Goal: Transaction & Acquisition: Register for event/course

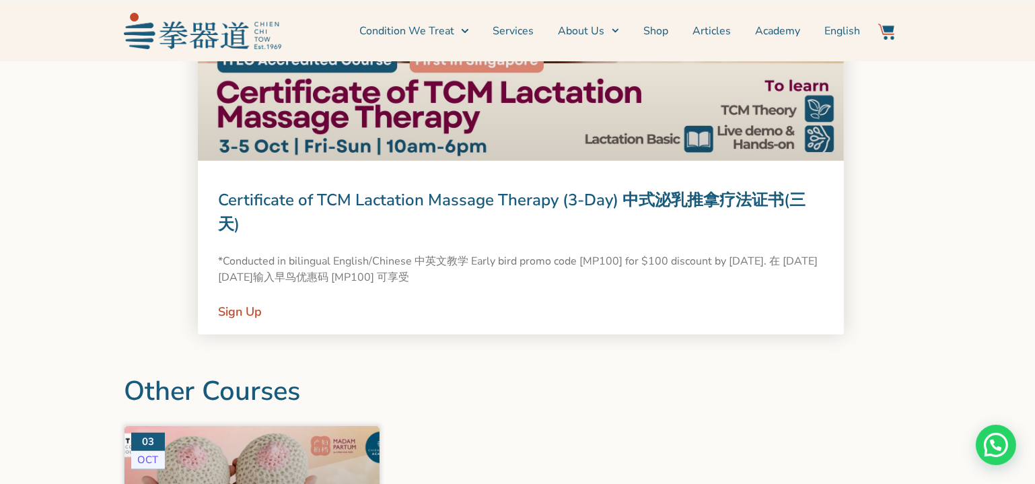
scroll to position [1345, 0]
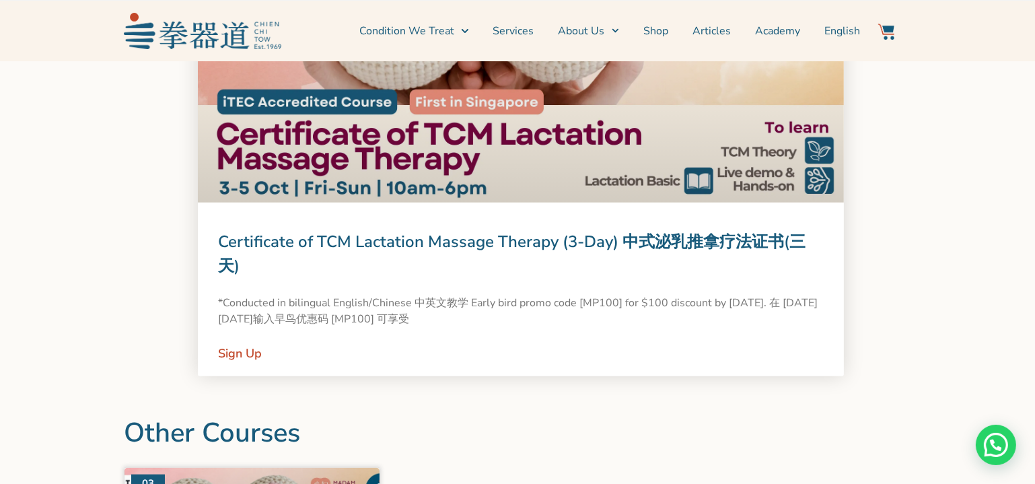
click at [555, 246] on link "Certificate of TCM Lactation Massage Therapy (3-Day) 中式泌乳推拿疗法证书(三天)" at bounding box center [511, 254] width 587 height 46
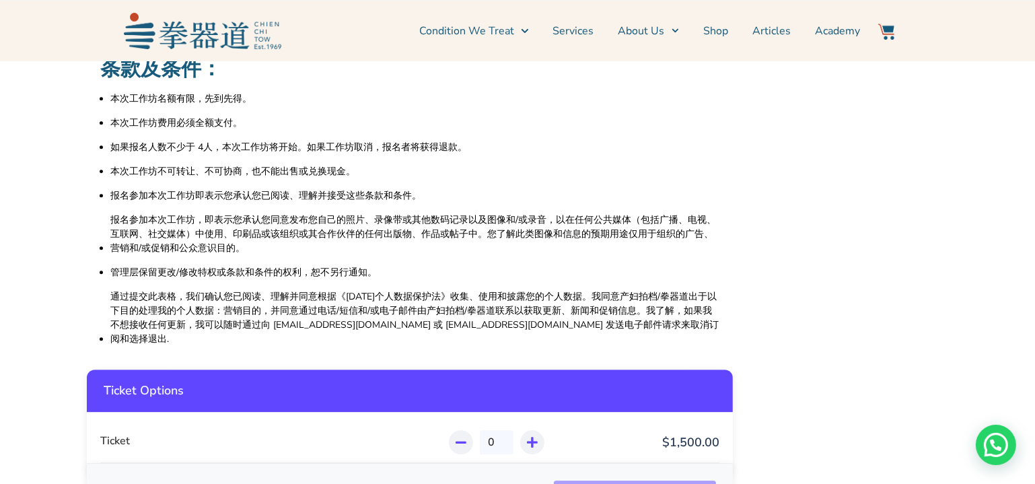
scroll to position [4525, 0]
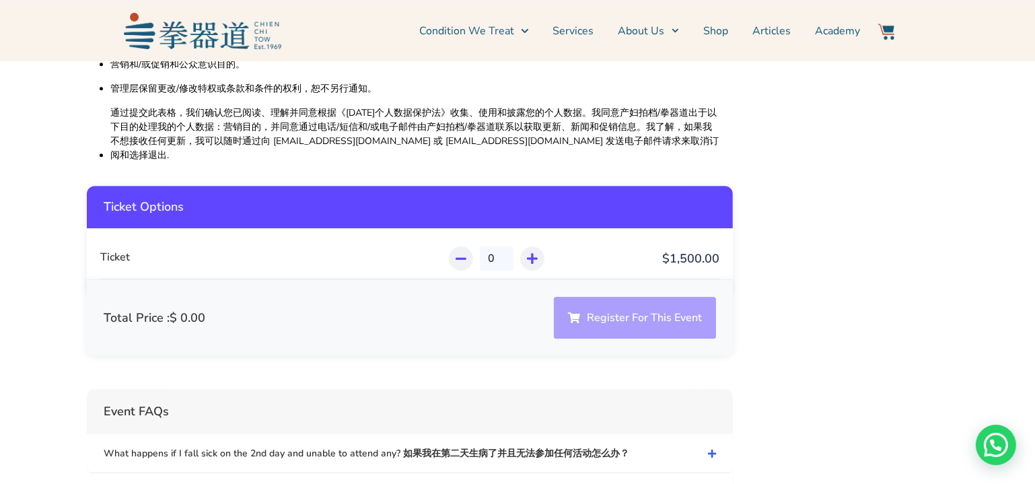
click at [532, 252] on icon at bounding box center [532, 258] width 11 height 12
type input "1"
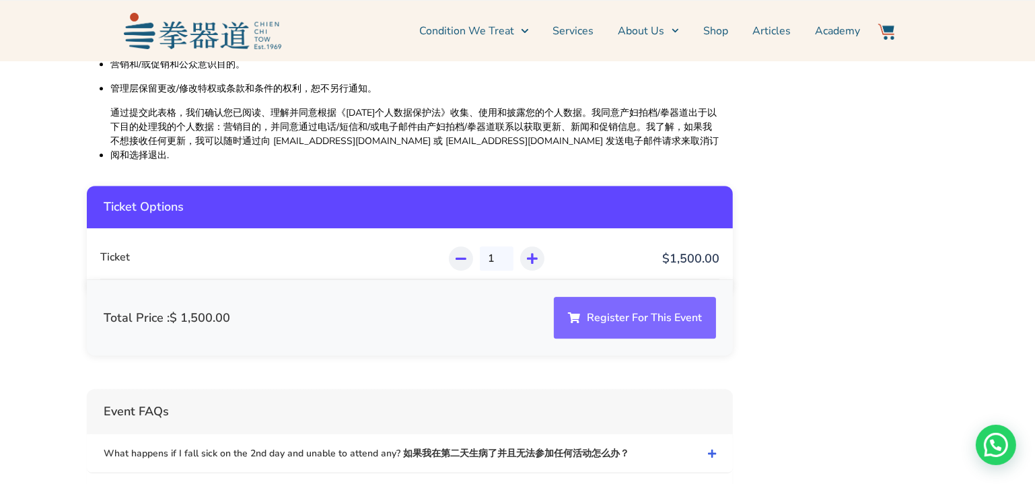
click at [609, 297] on button "Register For This Event" at bounding box center [635, 318] width 162 height 42
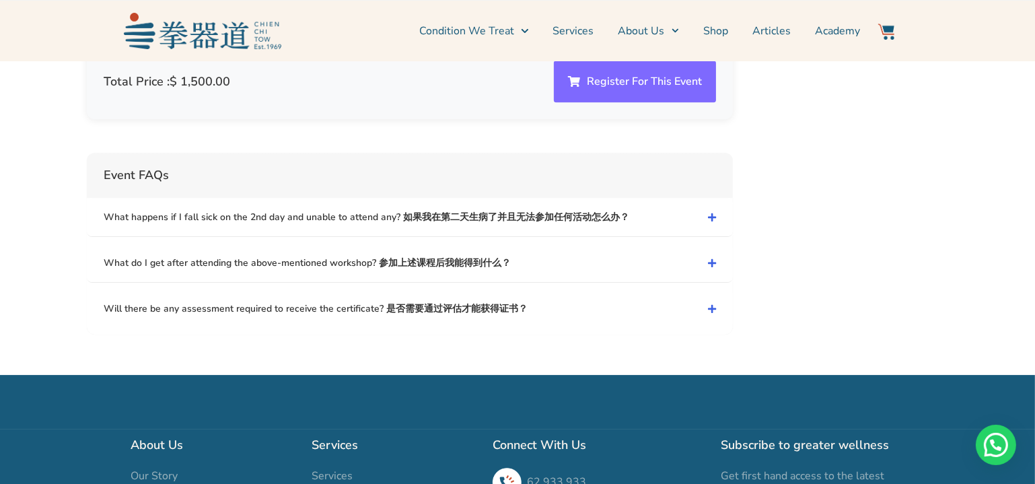
scroll to position [4769, 0]
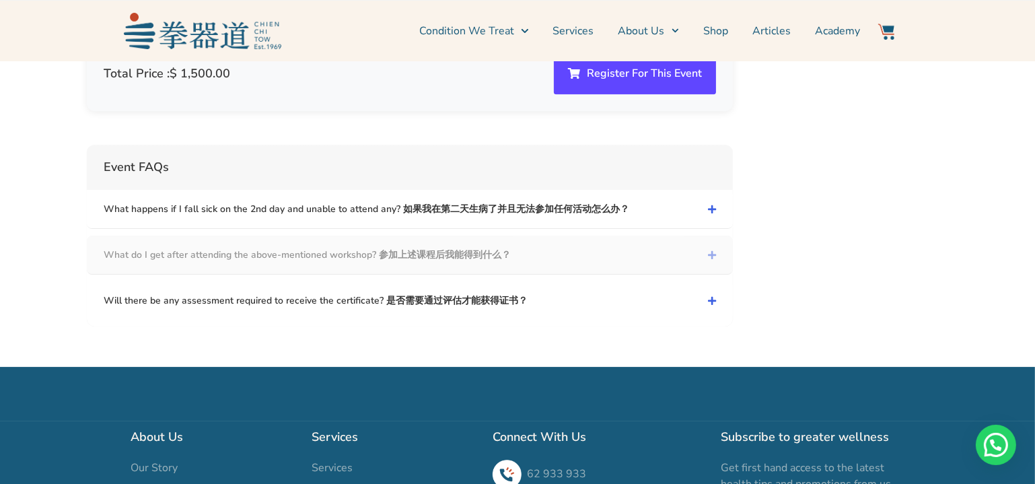
click at [704, 235] on link "What do I get after attending the above-mentioned workshop? 参加上述课程后我能得到什么？" at bounding box center [410, 254] width 646 height 38
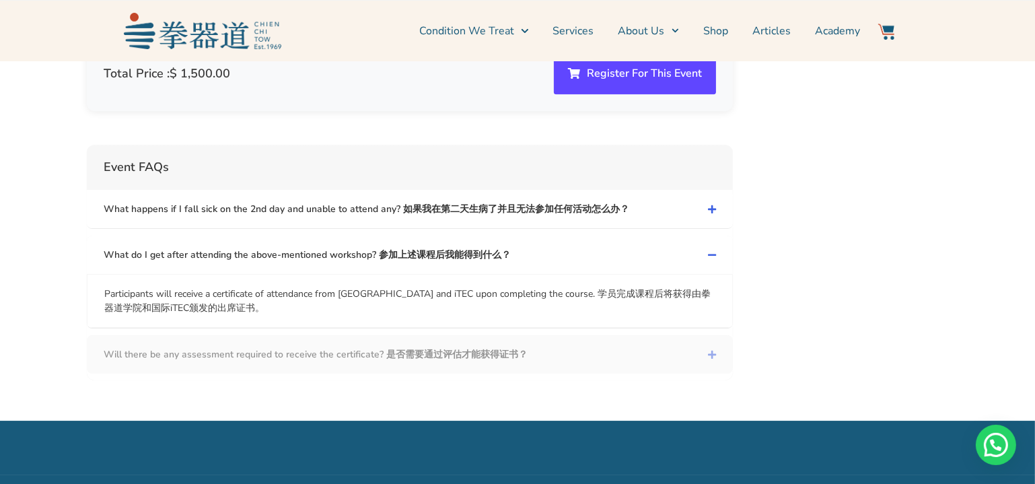
click at [708, 350] on icon at bounding box center [712, 354] width 8 height 9
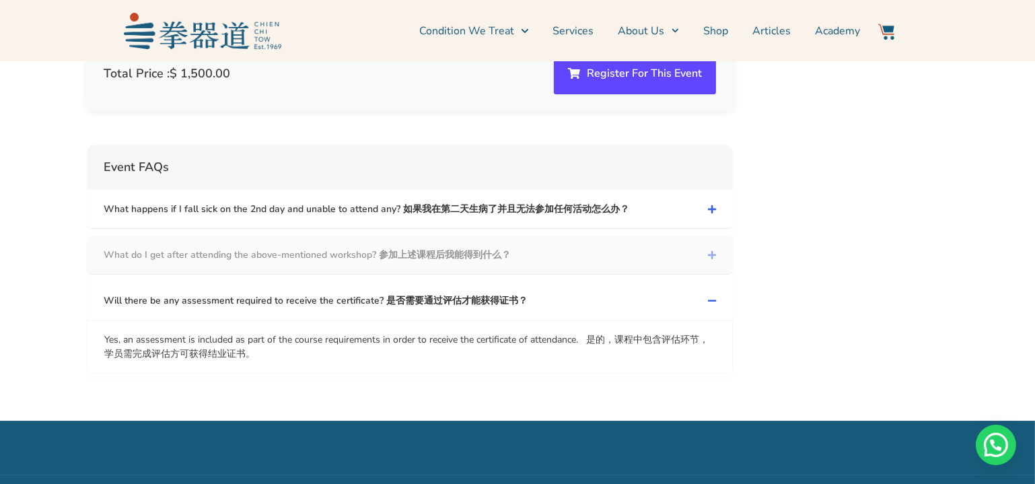
click at [708, 250] on icon at bounding box center [712, 254] width 8 height 9
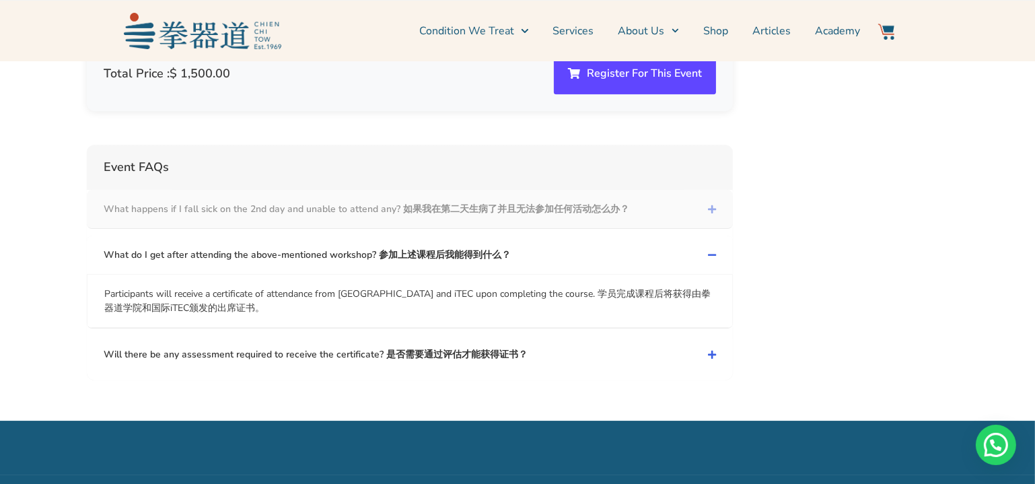
click at [708, 204] on icon at bounding box center [712, 208] width 8 height 9
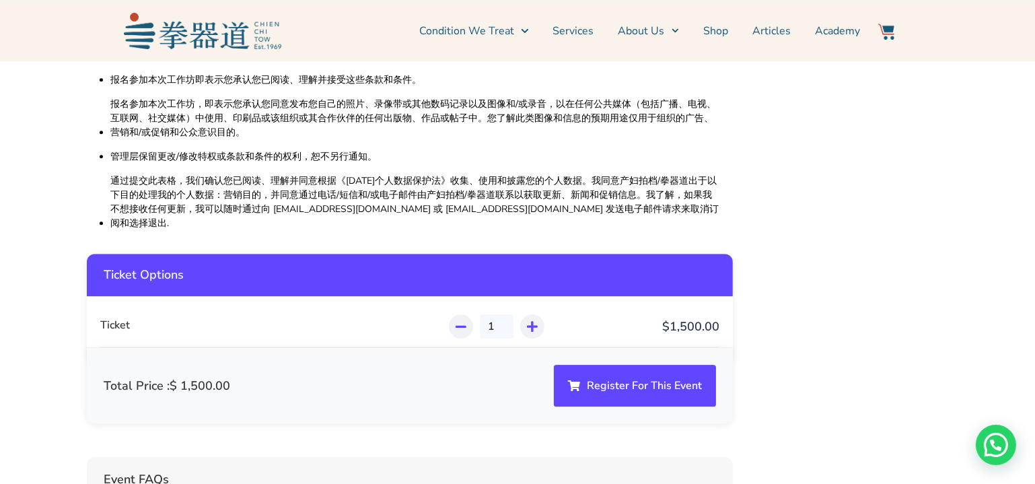
scroll to position [4158, 0]
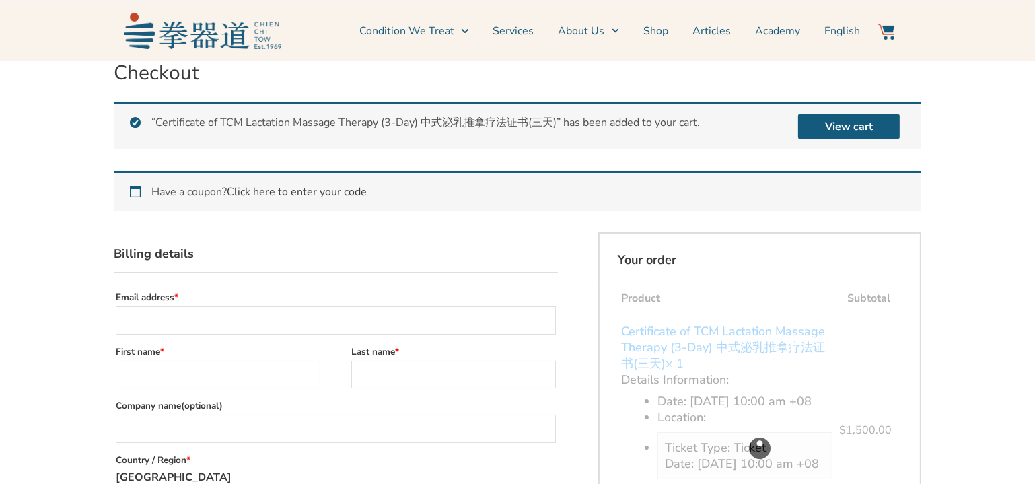
click at [305, 190] on link "Click here to enter your code" at bounding box center [297, 191] width 140 height 15
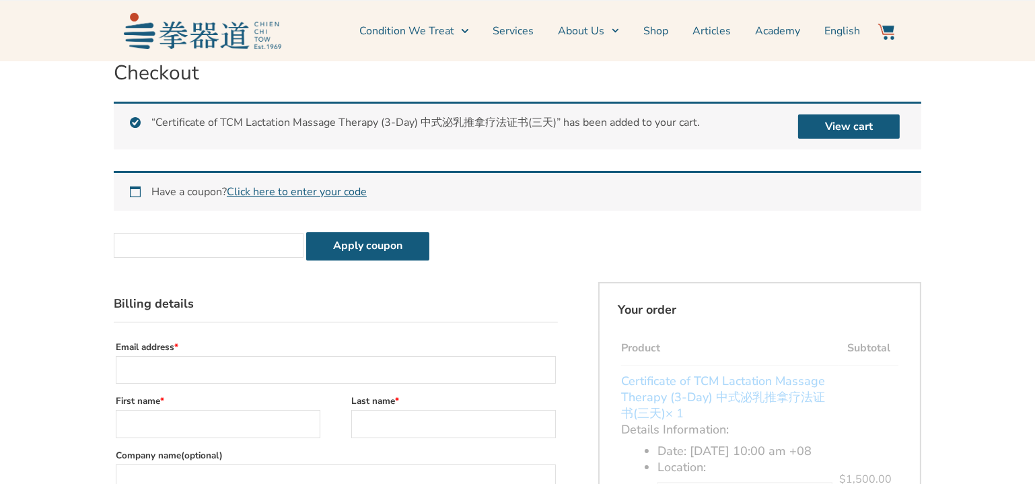
click at [215, 254] on input "Coupon:" at bounding box center [209, 245] width 190 height 25
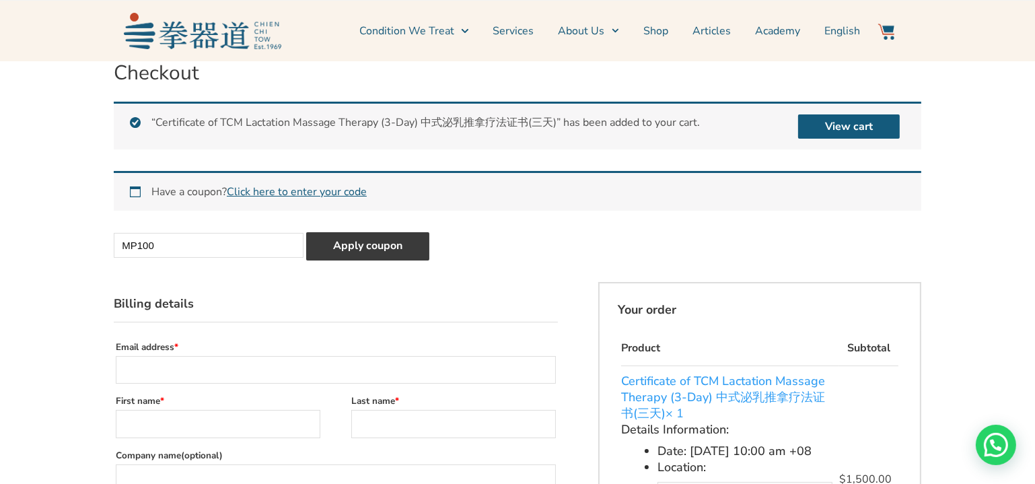
type input "MP100"
click at [373, 235] on button "Apply coupon" at bounding box center [367, 246] width 123 height 28
